Goal: Transaction & Acquisition: Obtain resource

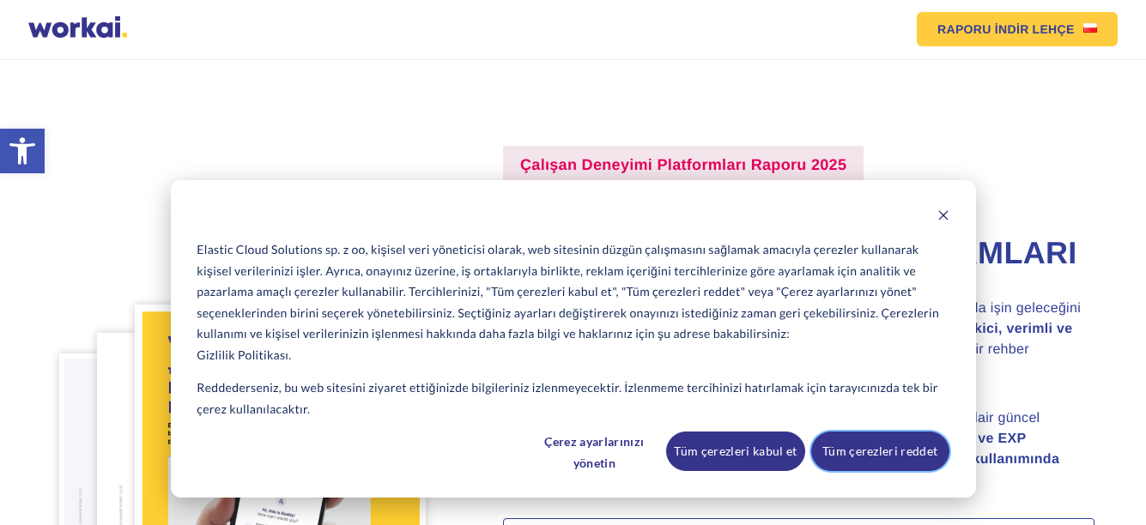
click at [858, 449] on font "Tüm çerezleri reddet" at bounding box center [879, 451] width 115 height 21
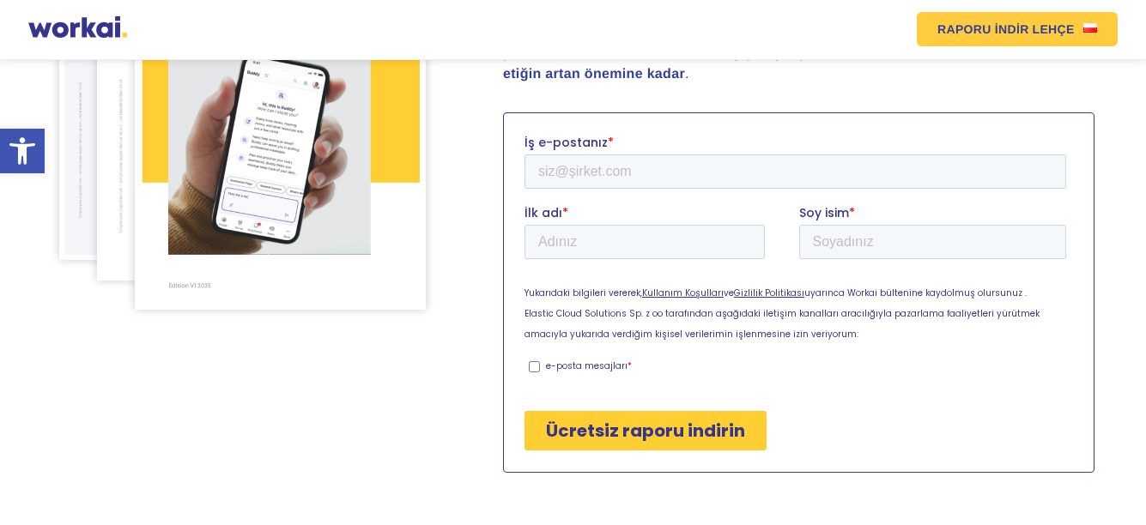
scroll to position [429, 0]
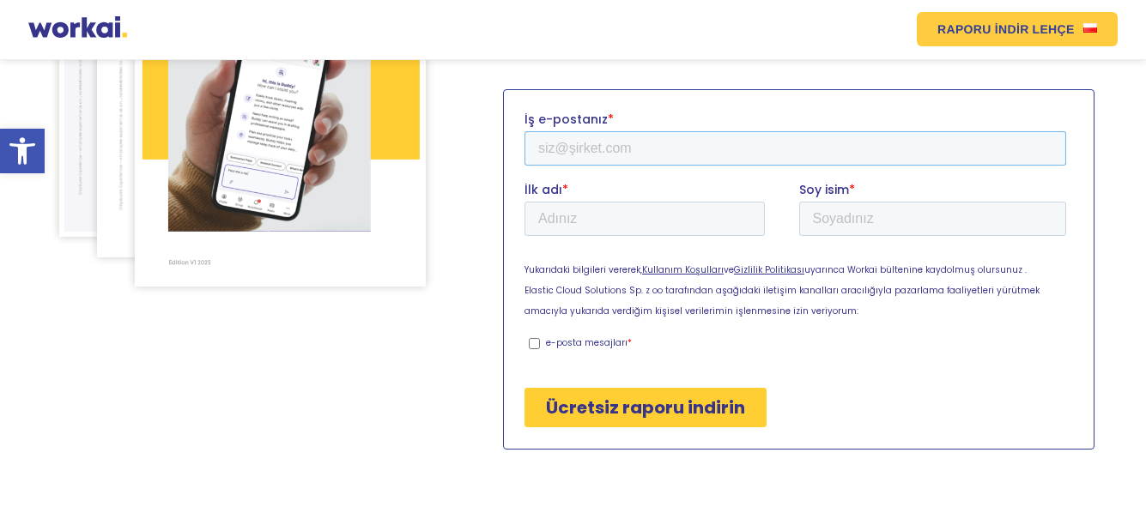
click at [551, 151] on input "İş e-postanız *" at bounding box center [795, 147] width 542 height 34
type input "[EMAIL_ADDRESS][DOMAIN_NAME]"
click at [553, 222] on input "İlk adı *" at bounding box center [644, 218] width 240 height 34
type input "[PERSON_NAME]"
click at [832, 219] on input "Soy isim *" at bounding box center [933, 218] width 268 height 34
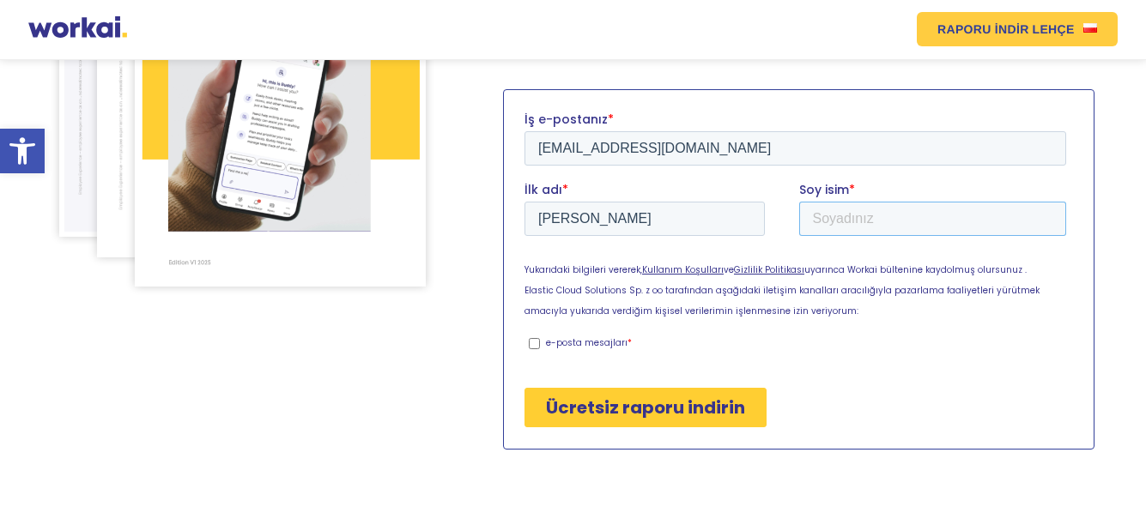
type input "günay"
click at [614, 405] on input "Ücretsiz raporu indirin" at bounding box center [645, 406] width 242 height 39
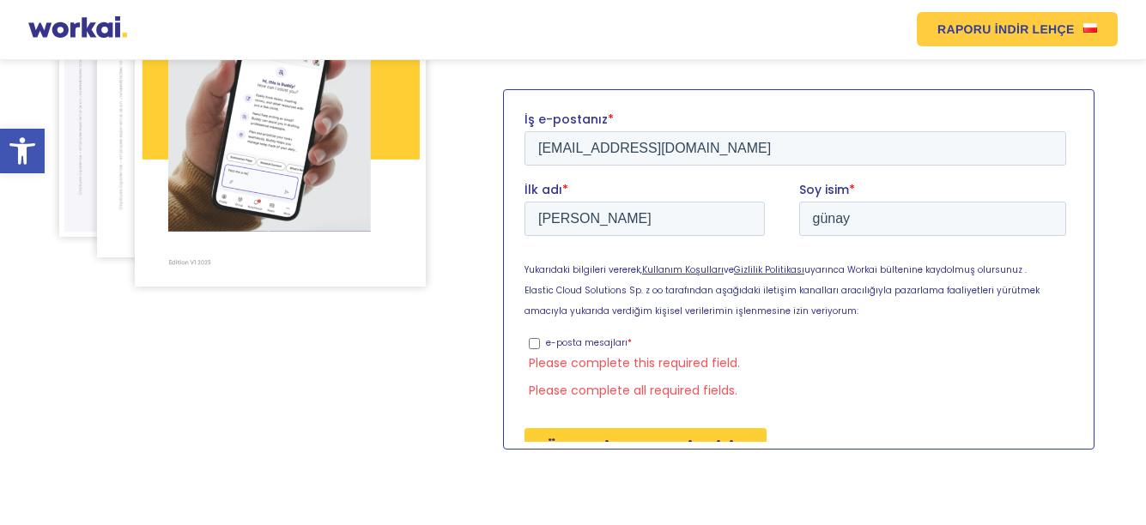
scroll to position [450, 0]
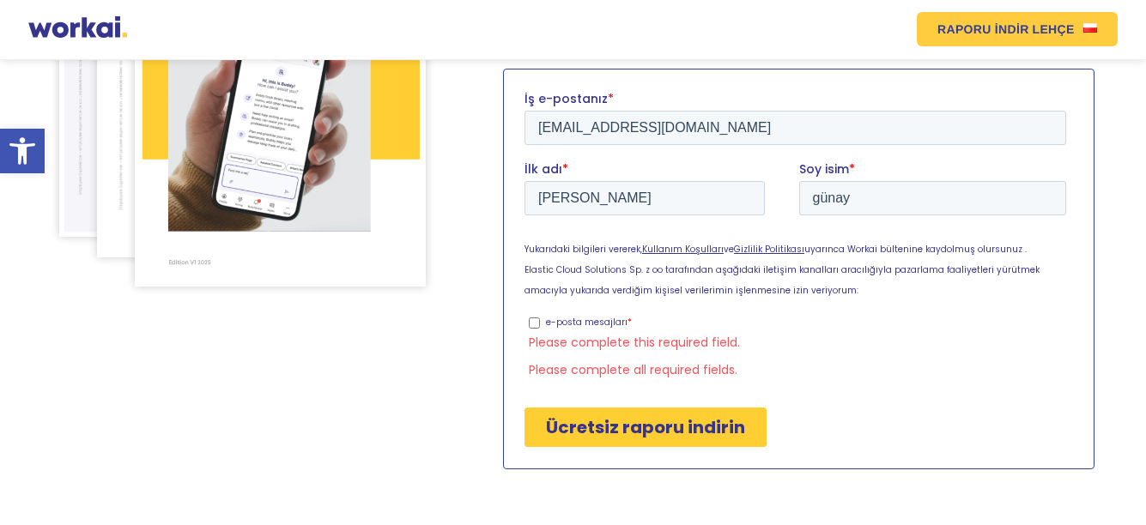
click at [538, 320] on input "e-posta mesajları *" at bounding box center [534, 322] width 11 height 11
checkbox input "true"
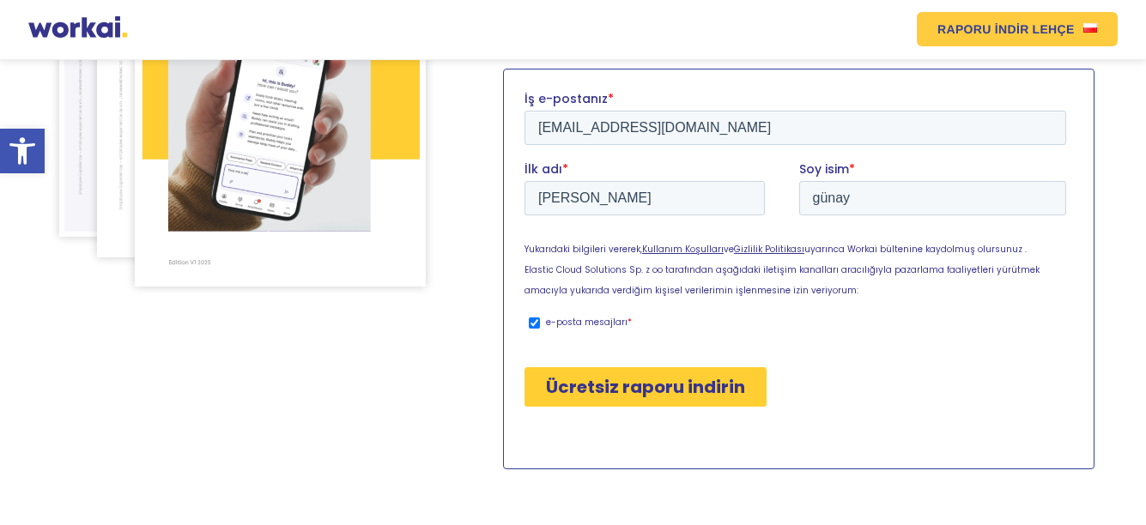
scroll to position [429, 0]
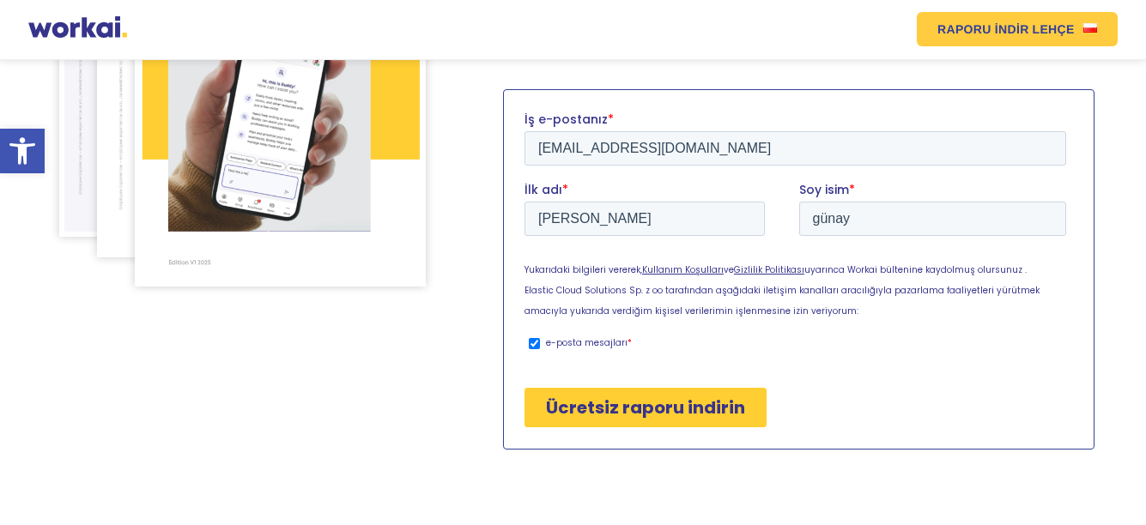
click at [679, 408] on input "Ücretsiz raporu indirin" at bounding box center [645, 406] width 242 height 39
type input "Download free report"
